Goal: Task Accomplishment & Management: Manage account settings

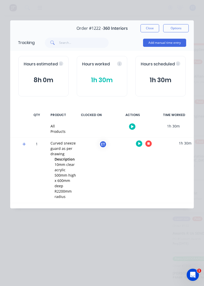
click at [148, 145] on icon "button" at bounding box center [148, 144] width 3 height 3
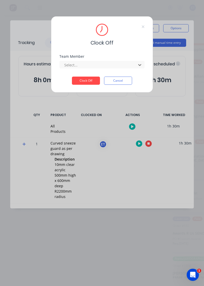
click at [85, 82] on button "Clock Off" at bounding box center [86, 81] width 28 height 8
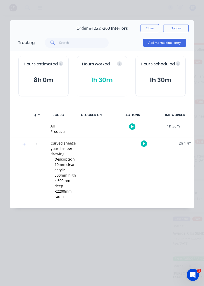
click at [146, 146] on div at bounding box center [143, 143] width 38 height 12
click at [145, 143] on button "button" at bounding box center [144, 144] width 6 height 6
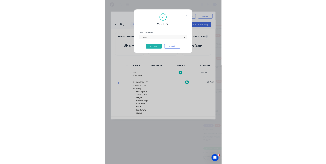
scroll to position [51, 0]
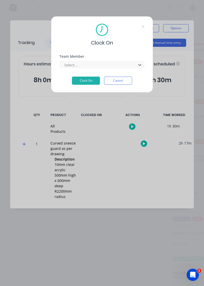
click at [89, 81] on button "Clock On" at bounding box center [86, 81] width 28 height 8
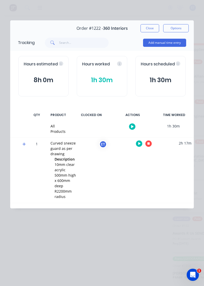
click at [147, 143] on icon "button" at bounding box center [148, 144] width 3 height 3
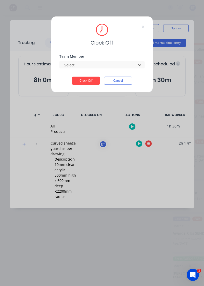
click at [86, 81] on button "Clock Off" at bounding box center [86, 81] width 28 height 8
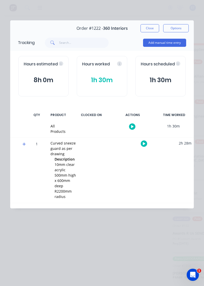
click at [4, 117] on div "Order details Collaborate Checklists 0/0 Tracking Linked Orders Timeline Order …" at bounding box center [102, 143] width 204 height 286
click at [4, 120] on div "Order details Collaborate Checklists 0/0 Tracking Linked Orders Timeline Order …" at bounding box center [102, 143] width 204 height 286
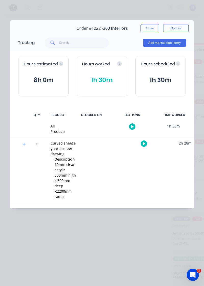
click at [4, 120] on div "Order details Collaborate Checklists 0/0 Tracking Linked Orders Timeline Order …" at bounding box center [102, 143] width 204 height 286
click at [4, 121] on div "Order details Collaborate Checklists 0/0 Tracking Linked Orders Timeline Order …" at bounding box center [102, 143] width 204 height 286
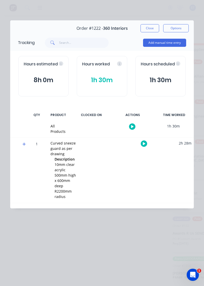
click at [3, 121] on div "Order details Collaborate Checklists 0/0 Tracking Linked Orders Timeline Order …" at bounding box center [102, 143] width 204 height 286
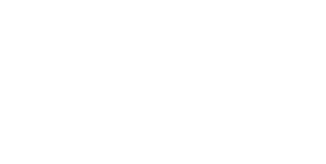
click at [203, 26] on button "Close" at bounding box center [263, 28] width 19 height 8
click at [67, 48] on button "Collaborate" at bounding box center [43, 44] width 48 height 13
click at [55, 33] on div "Order details" at bounding box center [44, 32] width 22 height 5
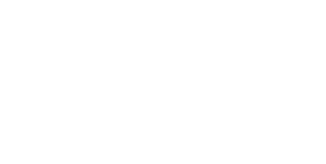
click at [203, 29] on button "Close" at bounding box center [263, 28] width 19 height 8
click at [67, 48] on button "Collaborate" at bounding box center [43, 44] width 48 height 13
click at [203, 152] on div at bounding box center [164, 149] width 131 height 5
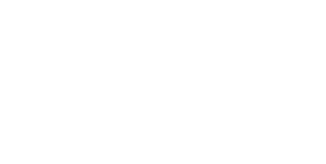
click at [203, 154] on button "Send" at bounding box center [276, 150] width 20 height 8
click at [203, 30] on button "Close" at bounding box center [263, 28] width 19 height 8
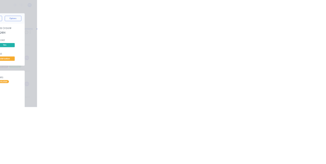
click at [67, 70] on button "Tracking" at bounding box center [43, 70] width 48 height 13
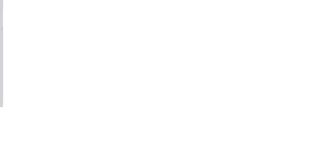
click at [228, 149] on div at bounding box center [208, 143] width 38 height 12
click at [228, 145] on div at bounding box center [208, 143] width 38 height 12
click at [210, 143] on icon "button" at bounding box center [208, 143] width 3 height 3
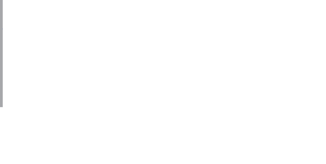
click at [161, 82] on button "Clock On" at bounding box center [147, 81] width 28 height 8
